Goal: Browse casually

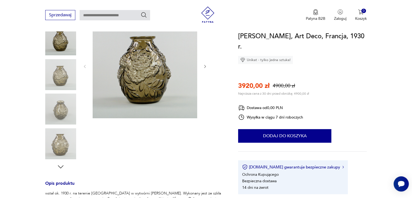
scroll to position [55, 0]
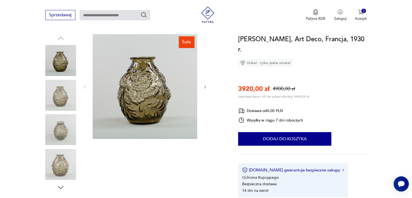
click at [62, 96] on img at bounding box center [60, 95] width 31 height 31
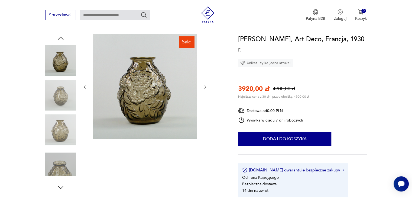
click at [54, 127] on img at bounding box center [60, 129] width 31 height 31
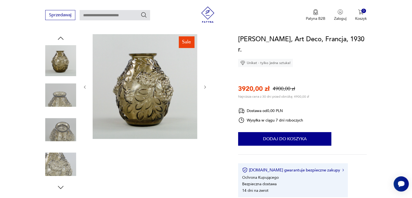
click at [52, 153] on img at bounding box center [60, 164] width 31 height 31
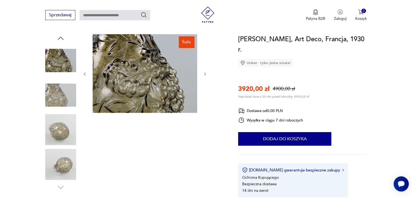
click at [55, 168] on img at bounding box center [60, 164] width 31 height 31
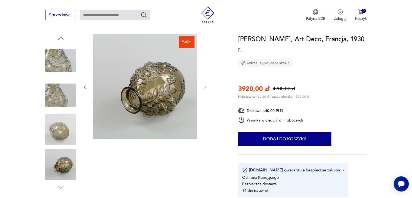
click at [66, 134] on img at bounding box center [60, 129] width 31 height 31
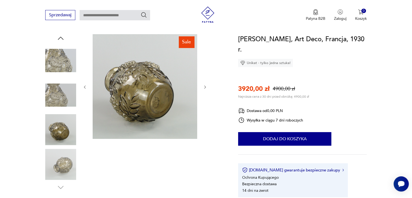
click at [156, 101] on img at bounding box center [145, 86] width 105 height 105
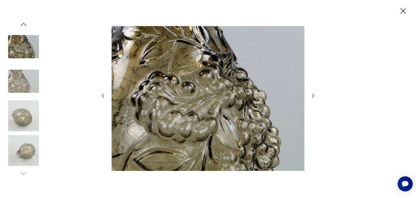
click at [313, 96] on icon "button" at bounding box center [313, 95] width 7 height 7
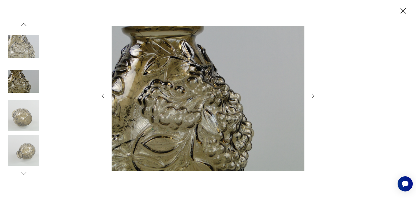
click at [313, 96] on icon "button" at bounding box center [313, 95] width 7 height 7
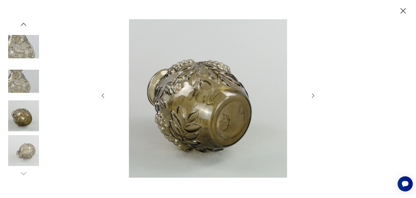
click at [313, 96] on icon "button" at bounding box center [313, 95] width 7 height 7
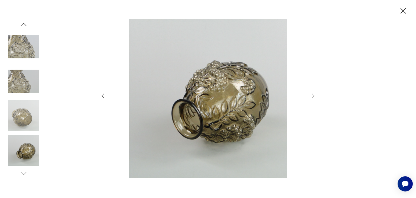
click at [106, 95] on icon "button" at bounding box center [103, 95] width 7 height 7
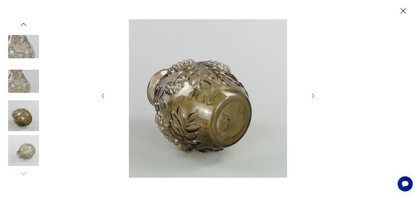
click at [403, 13] on icon "button" at bounding box center [403, 10] width 9 height 9
